Goal: Navigation & Orientation: Go to known website

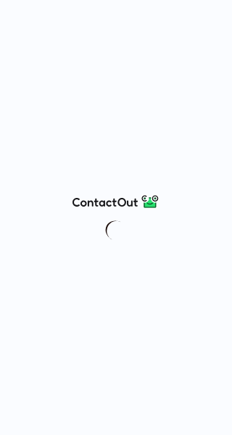
drag, startPoint x: 146, startPoint y: 89, endPoint x: 120, endPoint y: 90, distance: 25.4
click at [120, 90] on div at bounding box center [116, 217] width 232 height 435
click at [109, 208] on img at bounding box center [115, 201] width 87 height 17
click at [144, 226] on div at bounding box center [116, 217] width 232 height 435
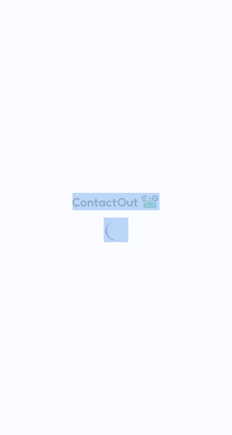
drag, startPoint x: 125, startPoint y: 215, endPoint x: 136, endPoint y: 222, distance: 12.7
click at [136, 222] on div at bounding box center [116, 217] width 232 height 435
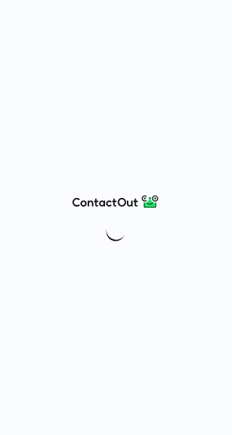
click at [201, 152] on div at bounding box center [116, 217] width 232 height 435
click at [154, 146] on div at bounding box center [116, 217] width 232 height 435
